Goal: Task Accomplishment & Management: Complete application form

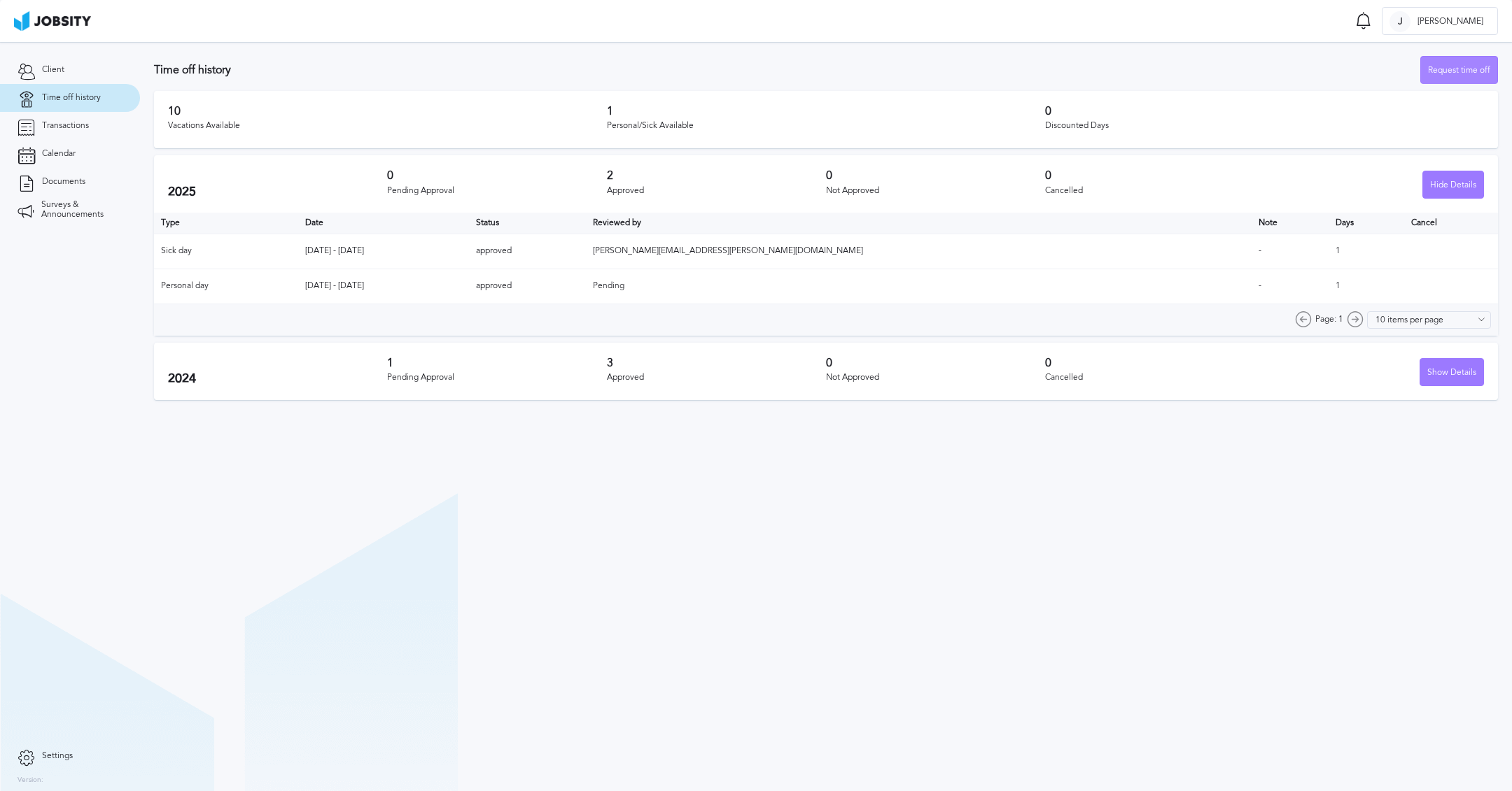
click at [1460, 69] on div "Request time off" at bounding box center [1459, 70] width 76 height 28
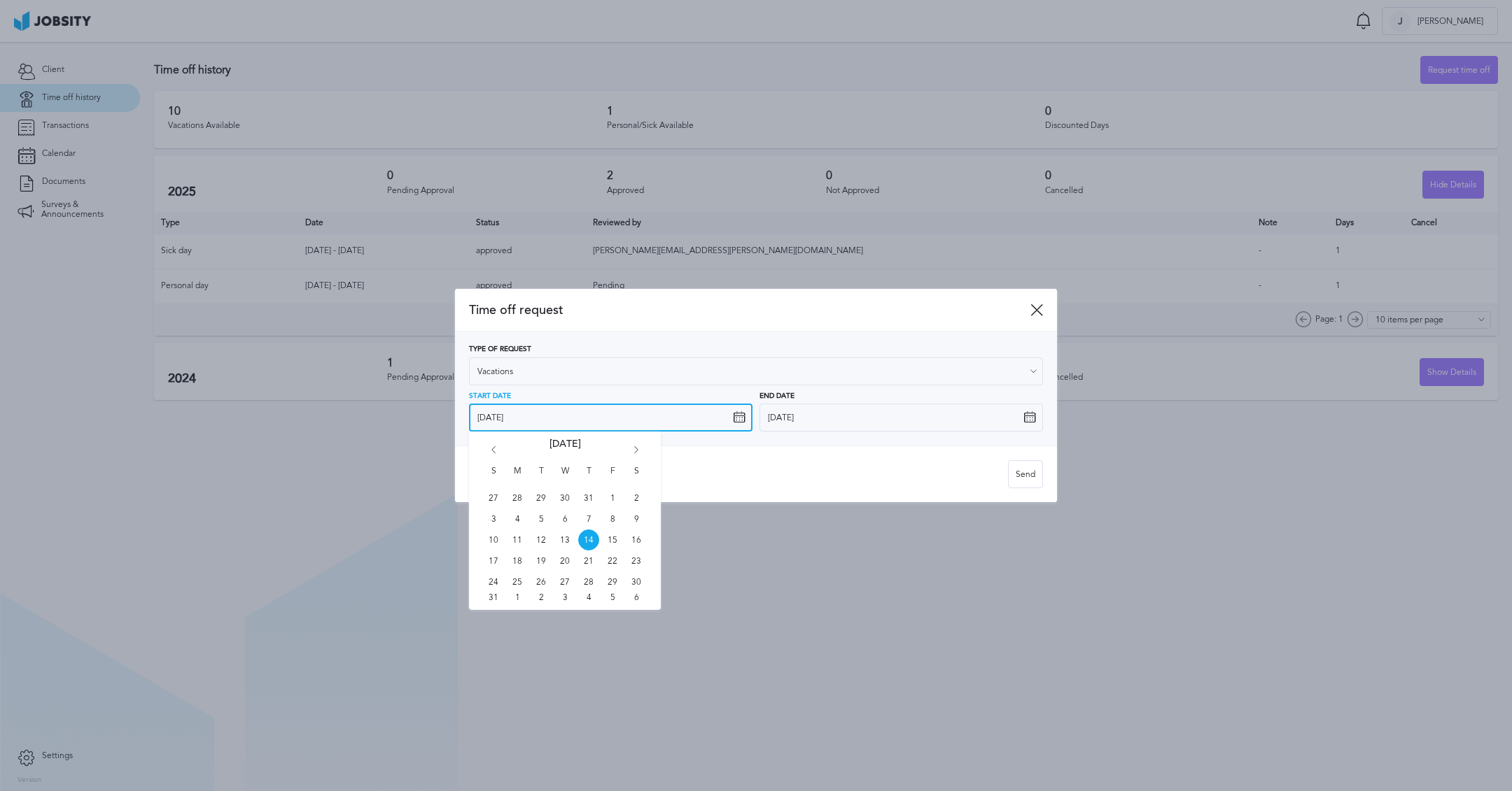
click at [656, 421] on input "[DATE]" at bounding box center [610, 417] width 283 height 28
click at [611, 541] on span "15" at bounding box center [612, 540] width 21 height 21
type input "[DATE]"
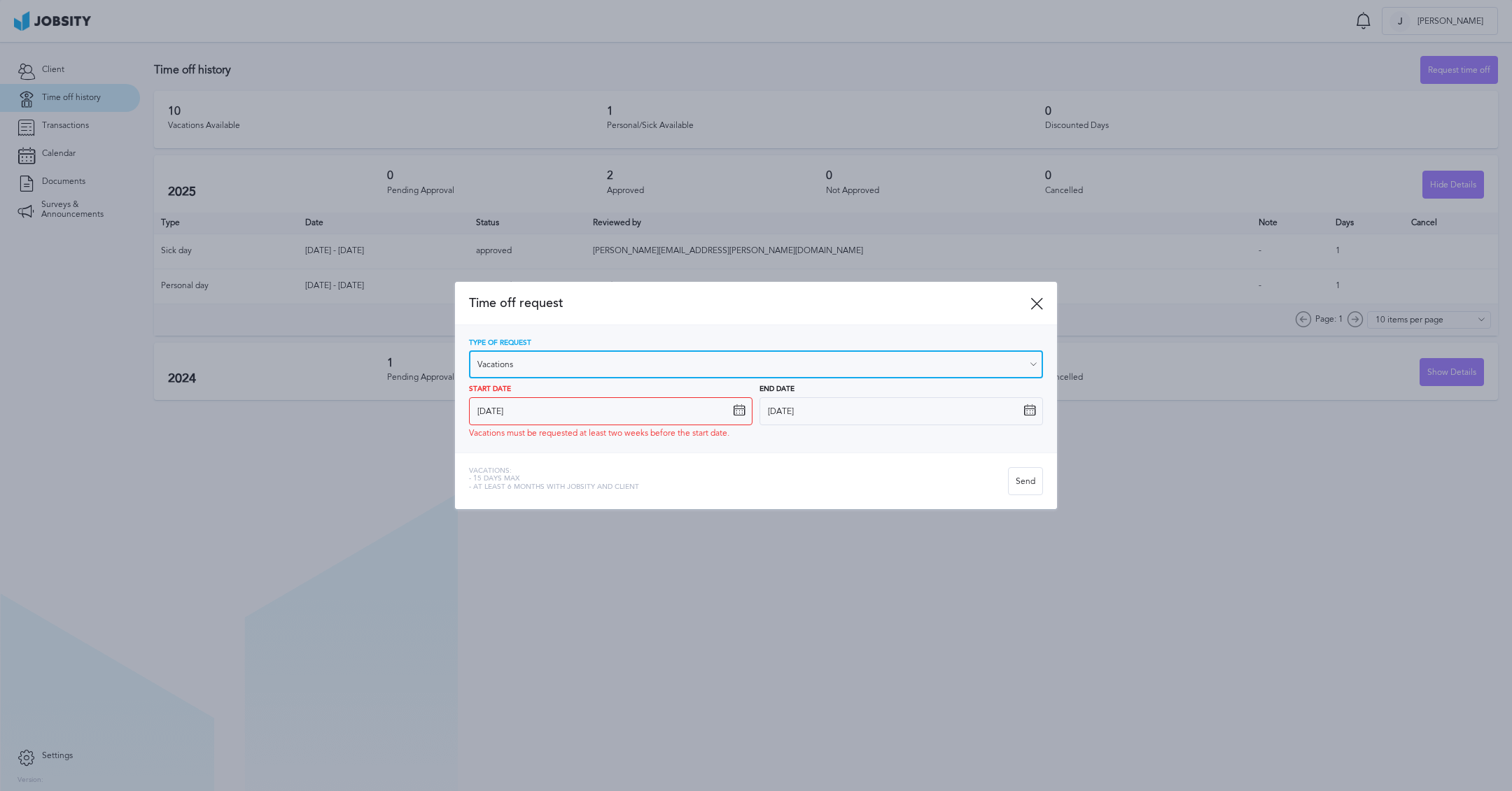
click at [737, 359] on input "Vacations" at bounding box center [756, 364] width 574 height 28
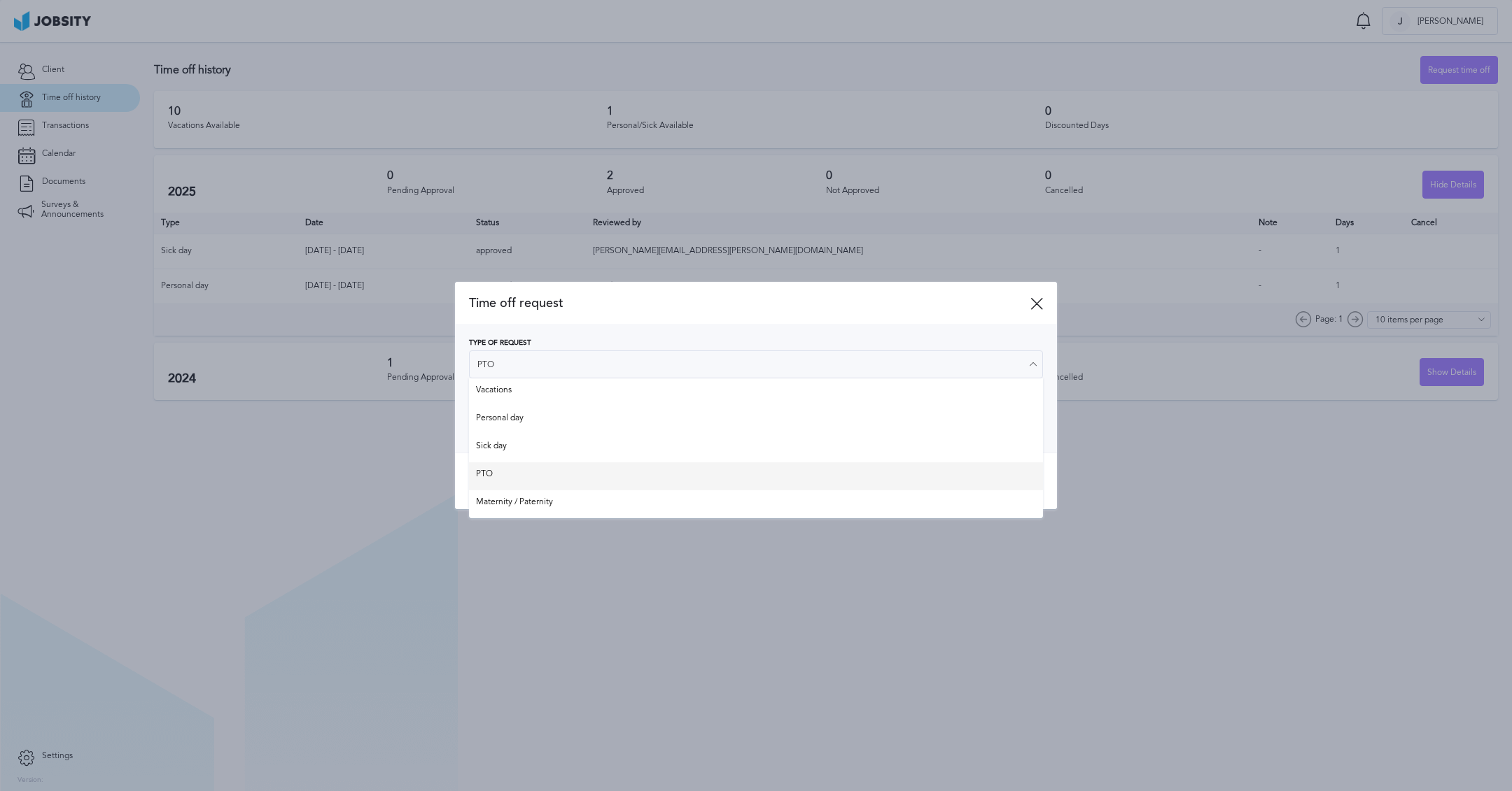
click at [594, 478] on div "Time off request Type of Request PTO Vacations Personal day Sick day PTO Matern…" at bounding box center [756, 395] width 602 height 227
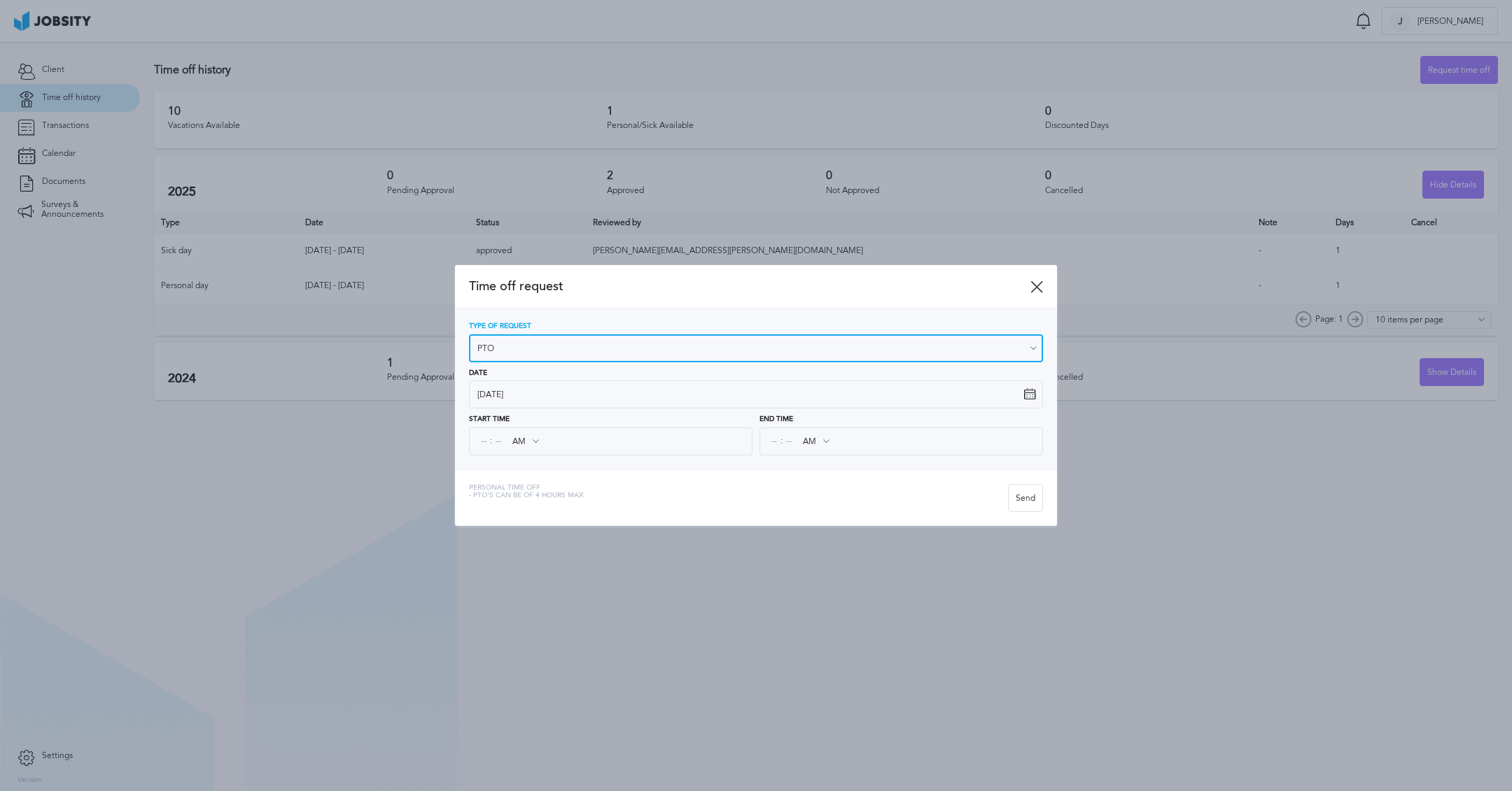
click at [636, 348] on input "PTO" at bounding box center [756, 348] width 574 height 28
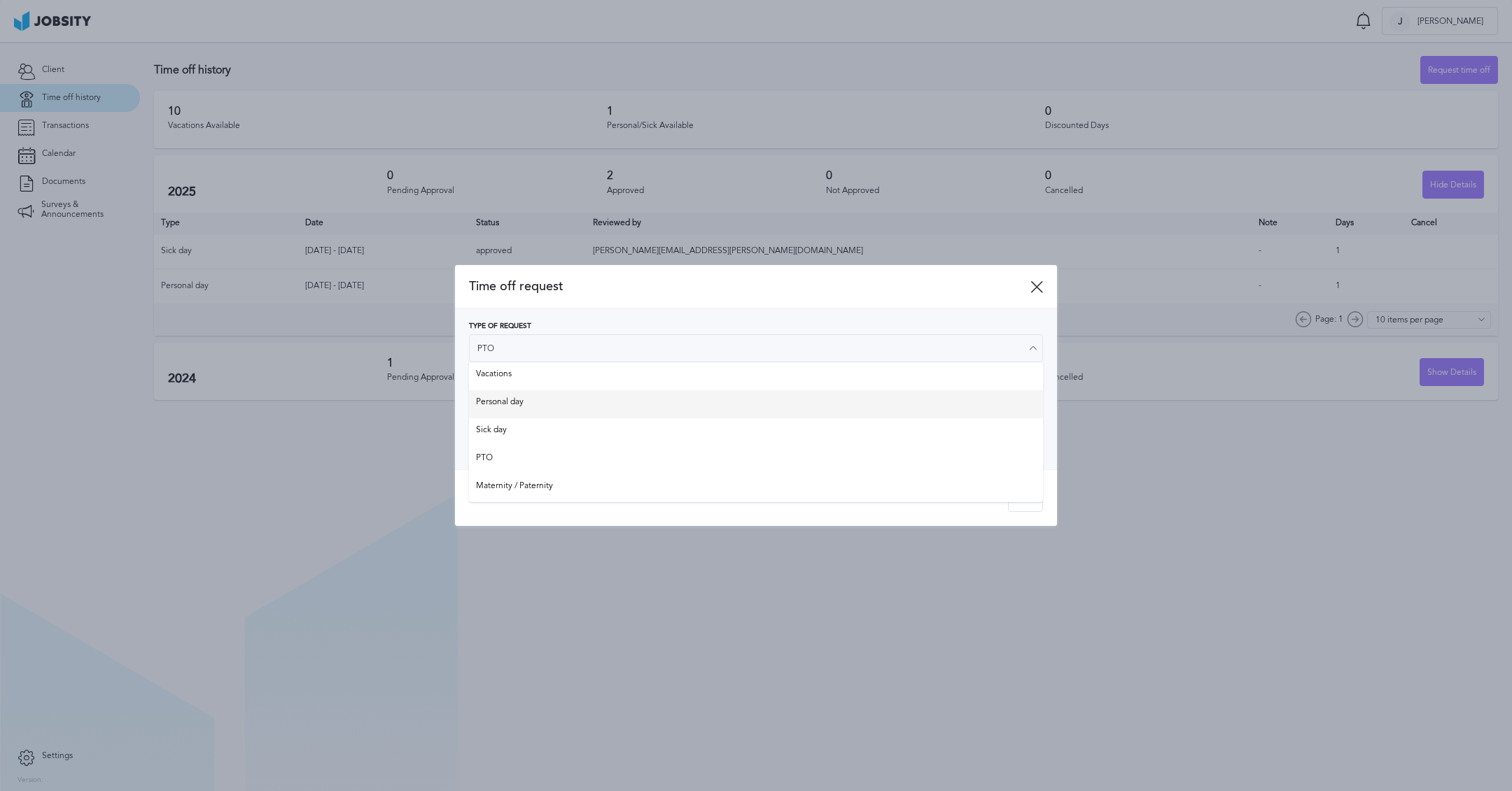
type input "Personal day"
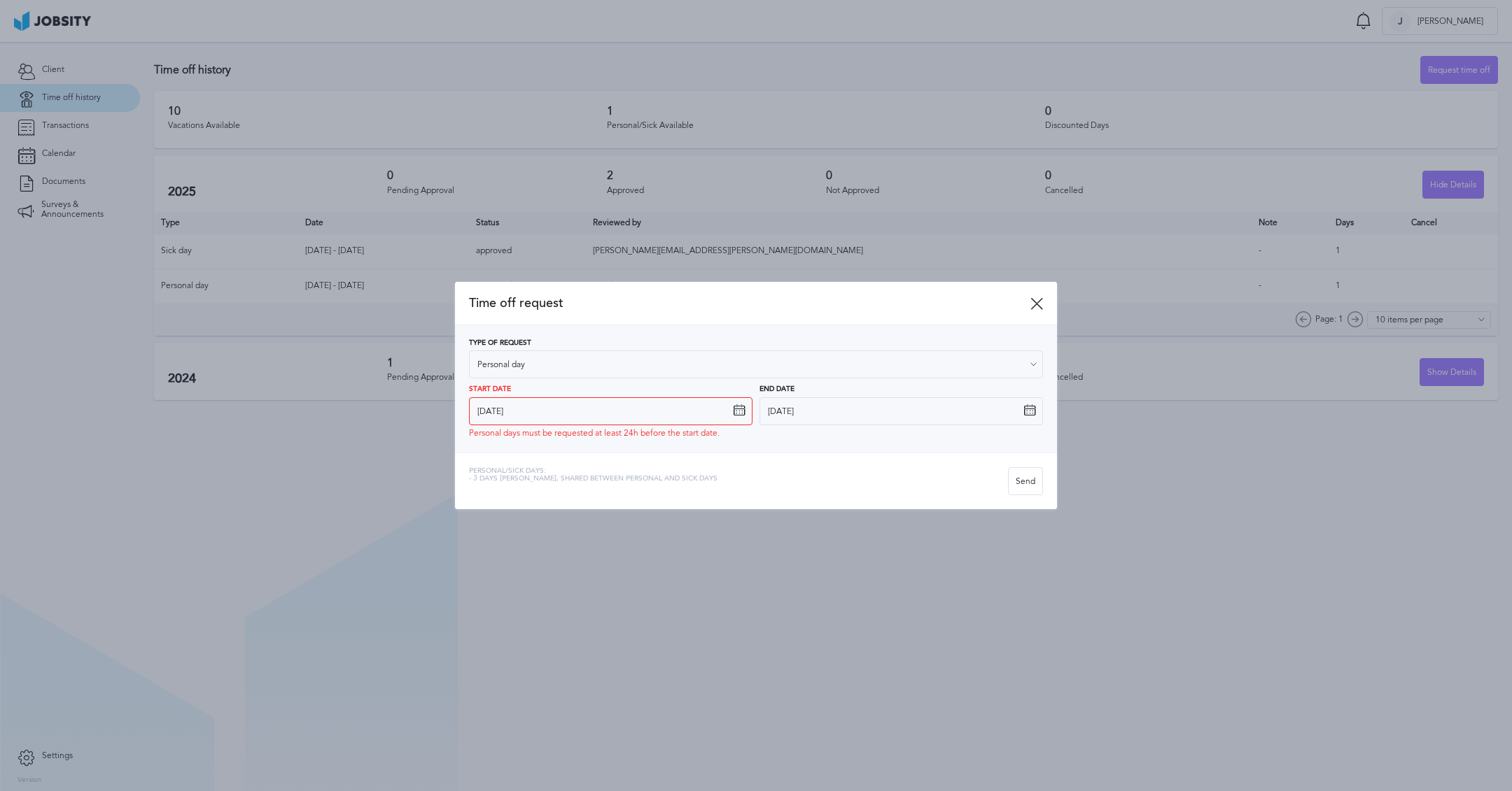
click at [617, 395] on div "Type of Request Personal day Vacations Personal day Sick day PTO Maternity / Pa…" at bounding box center [756, 389] width 574 height 99
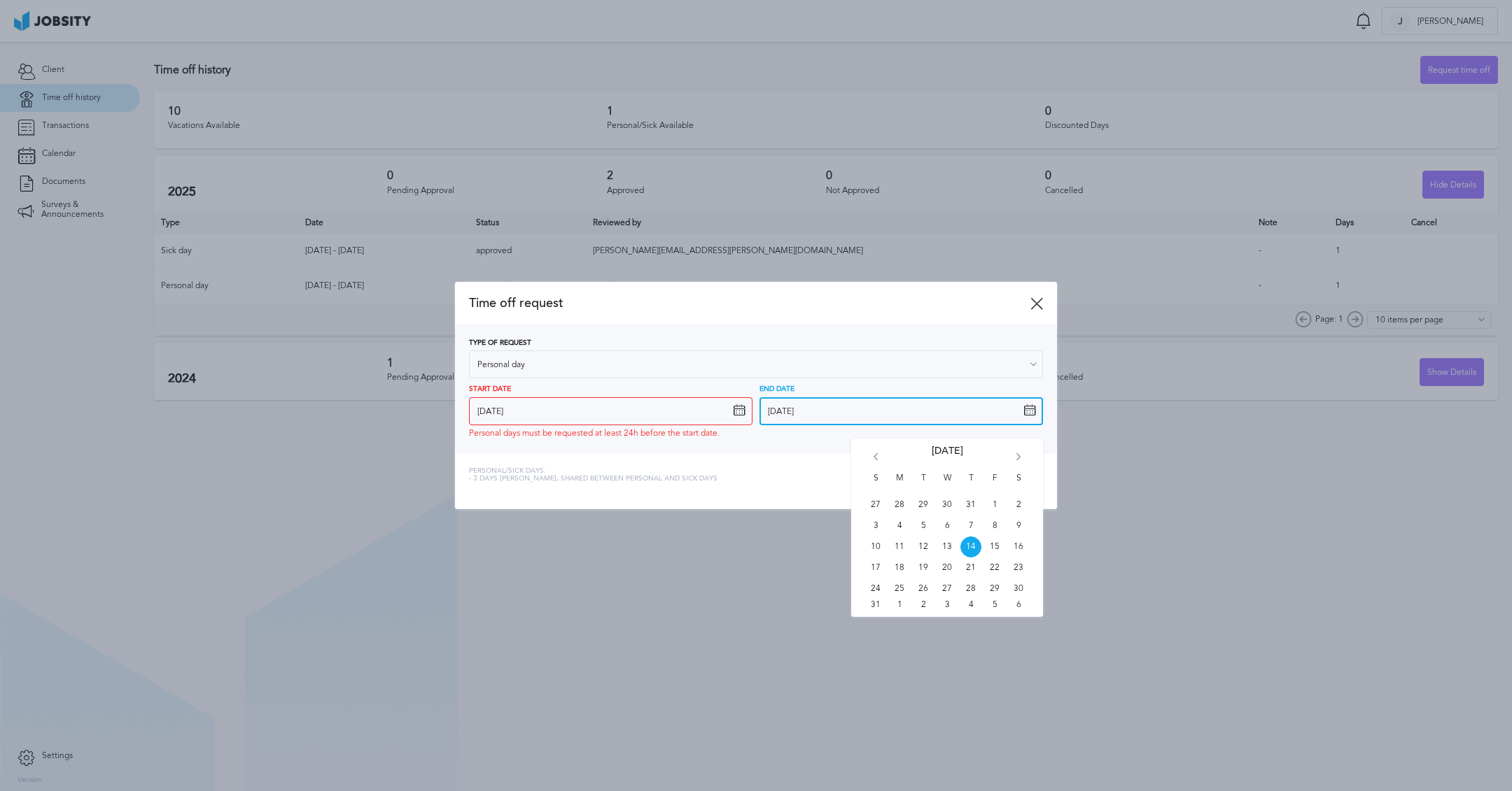
click at [779, 412] on input "[DATE]" at bounding box center [901, 411] width 283 height 28
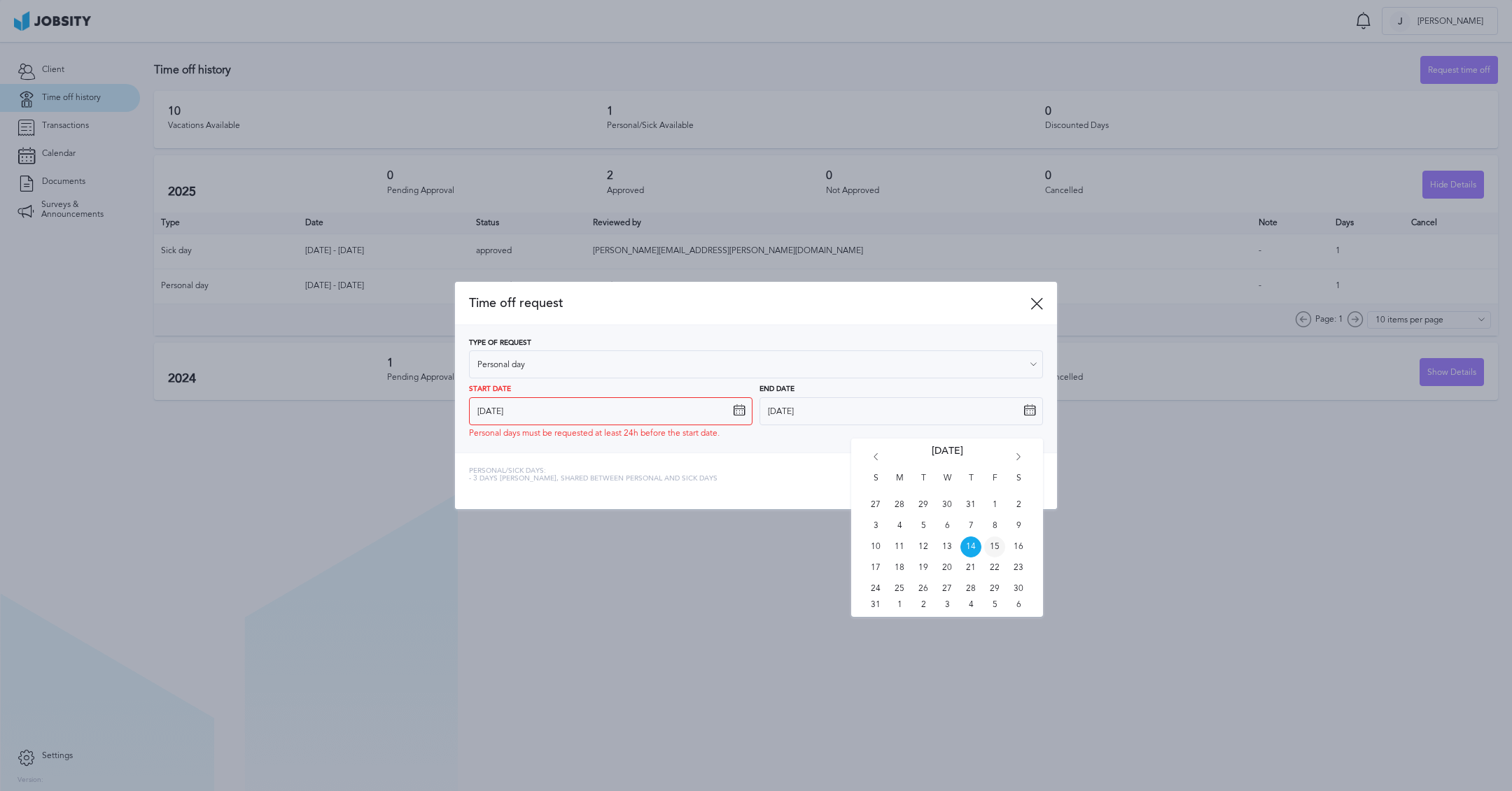
click at [987, 547] on span "15" at bounding box center [995, 547] width 21 height 21
type input "[DATE]"
